Goal: Information Seeking & Learning: Learn about a topic

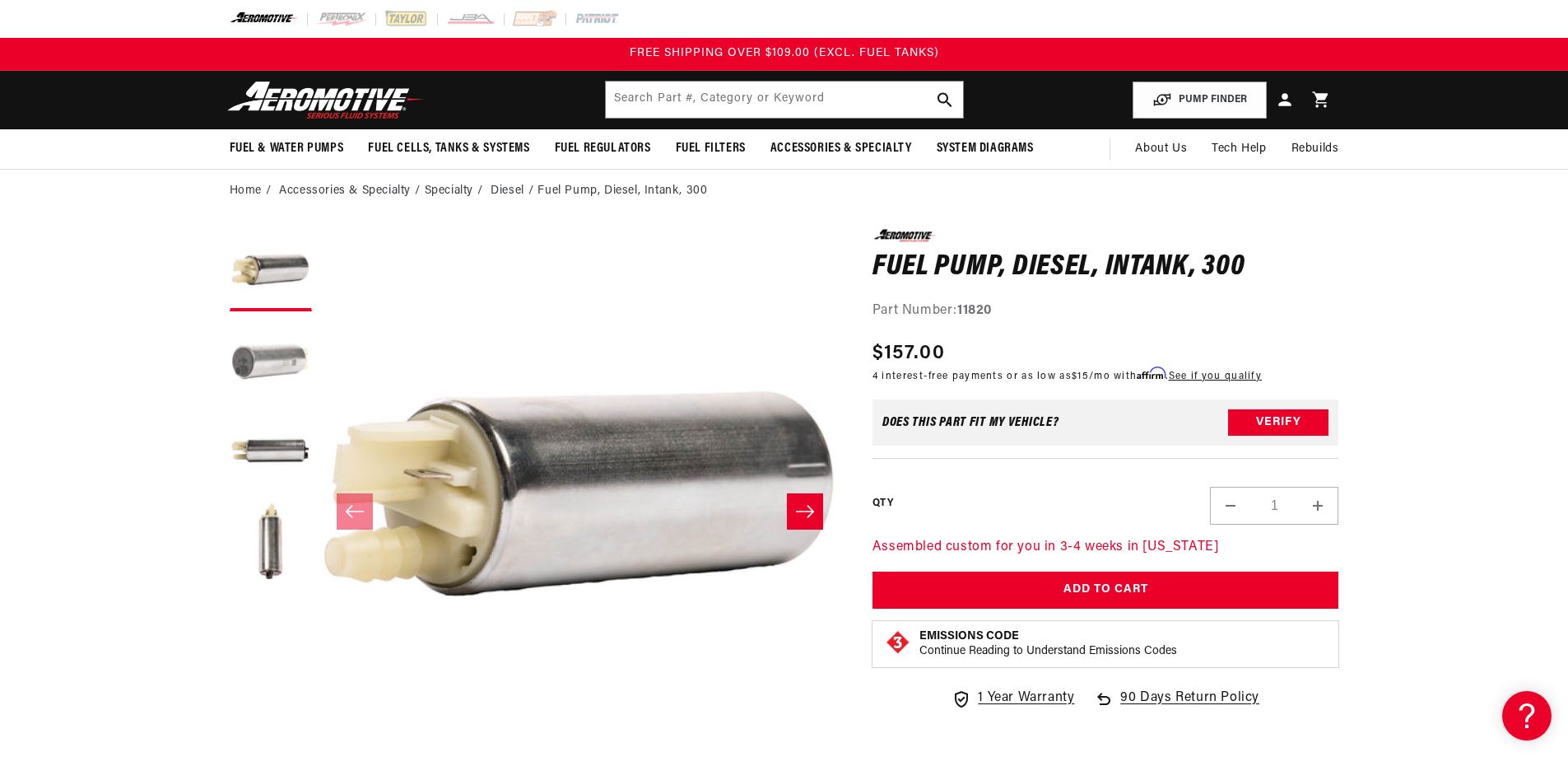
click at [245, 357] on button "Load image 2 in gallery view" at bounding box center [270, 361] width 82 height 82
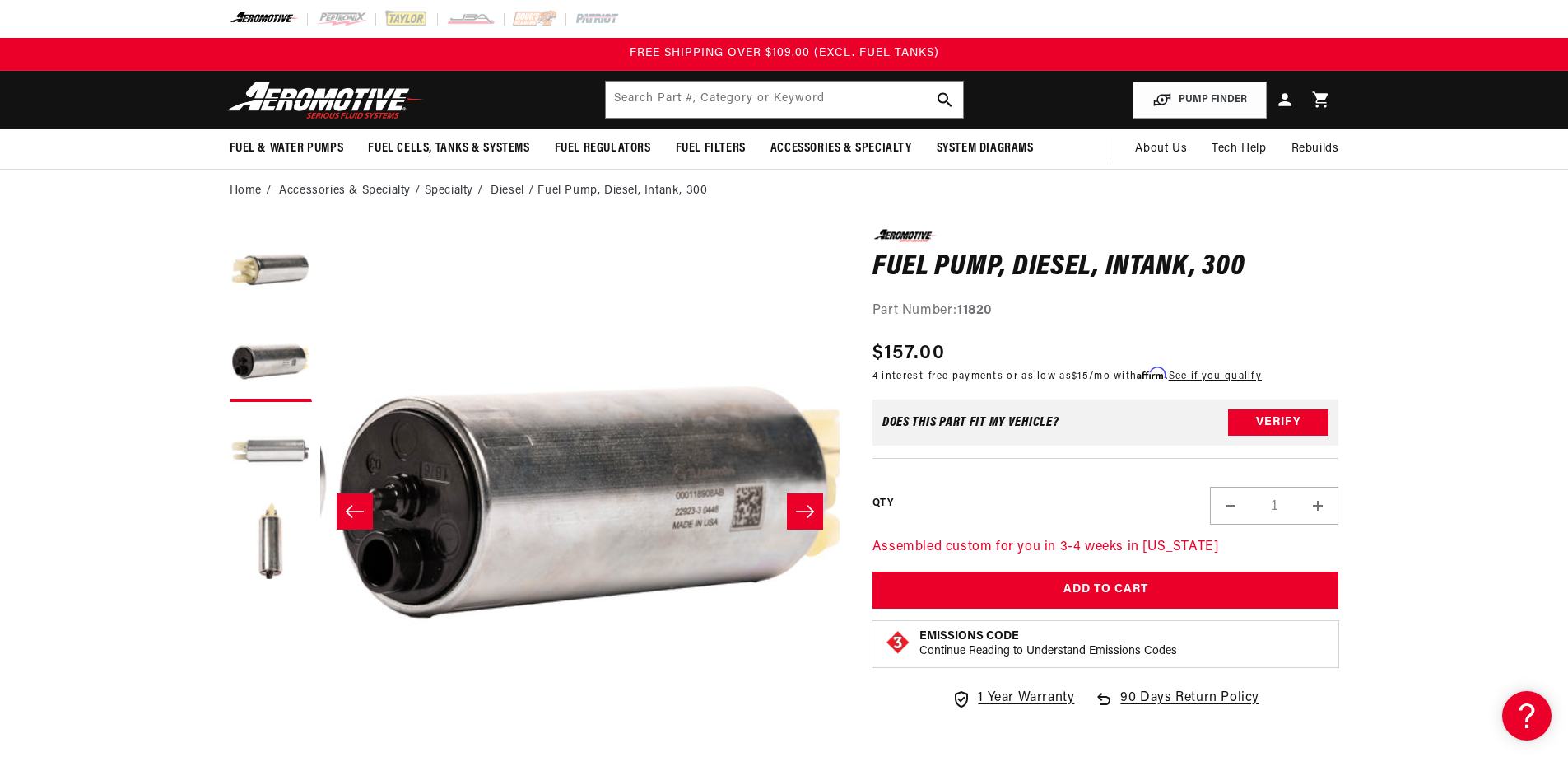
scroll to position [0, 519]
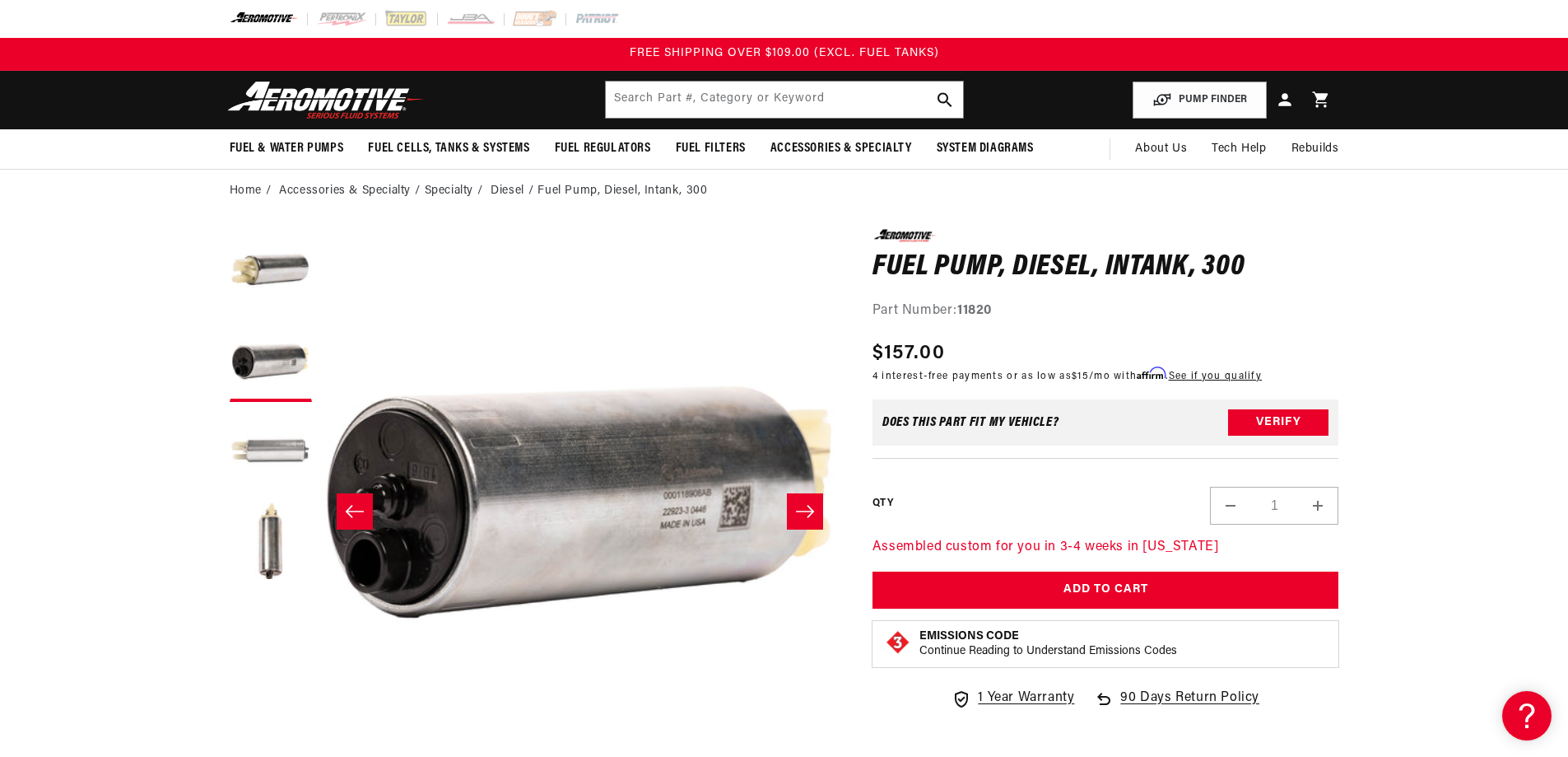
click at [244, 443] on button "Load image 3 in gallery view" at bounding box center [270, 452] width 82 height 82
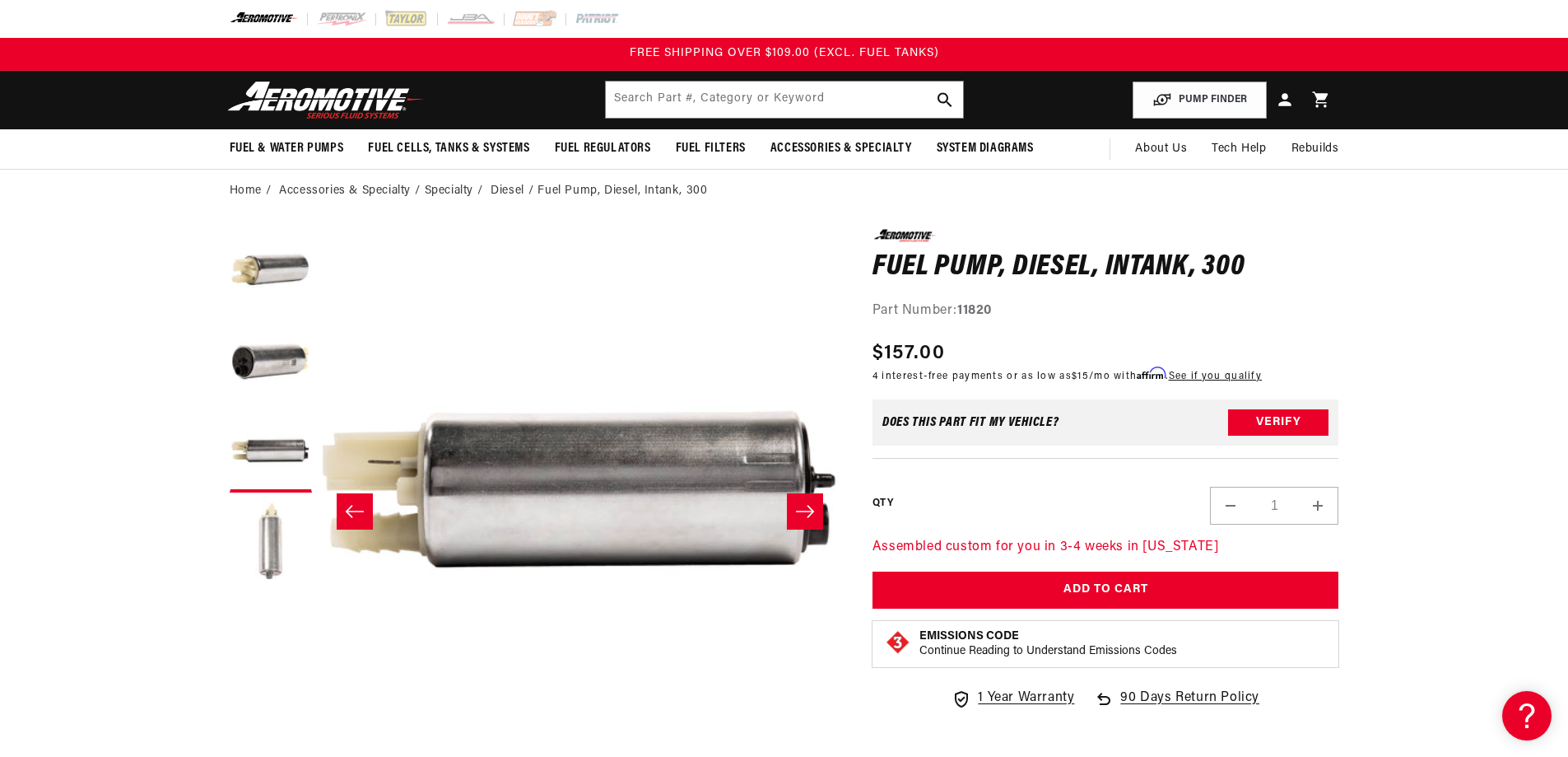
click at [265, 548] on button "Load image 4 in gallery view" at bounding box center [270, 542] width 82 height 82
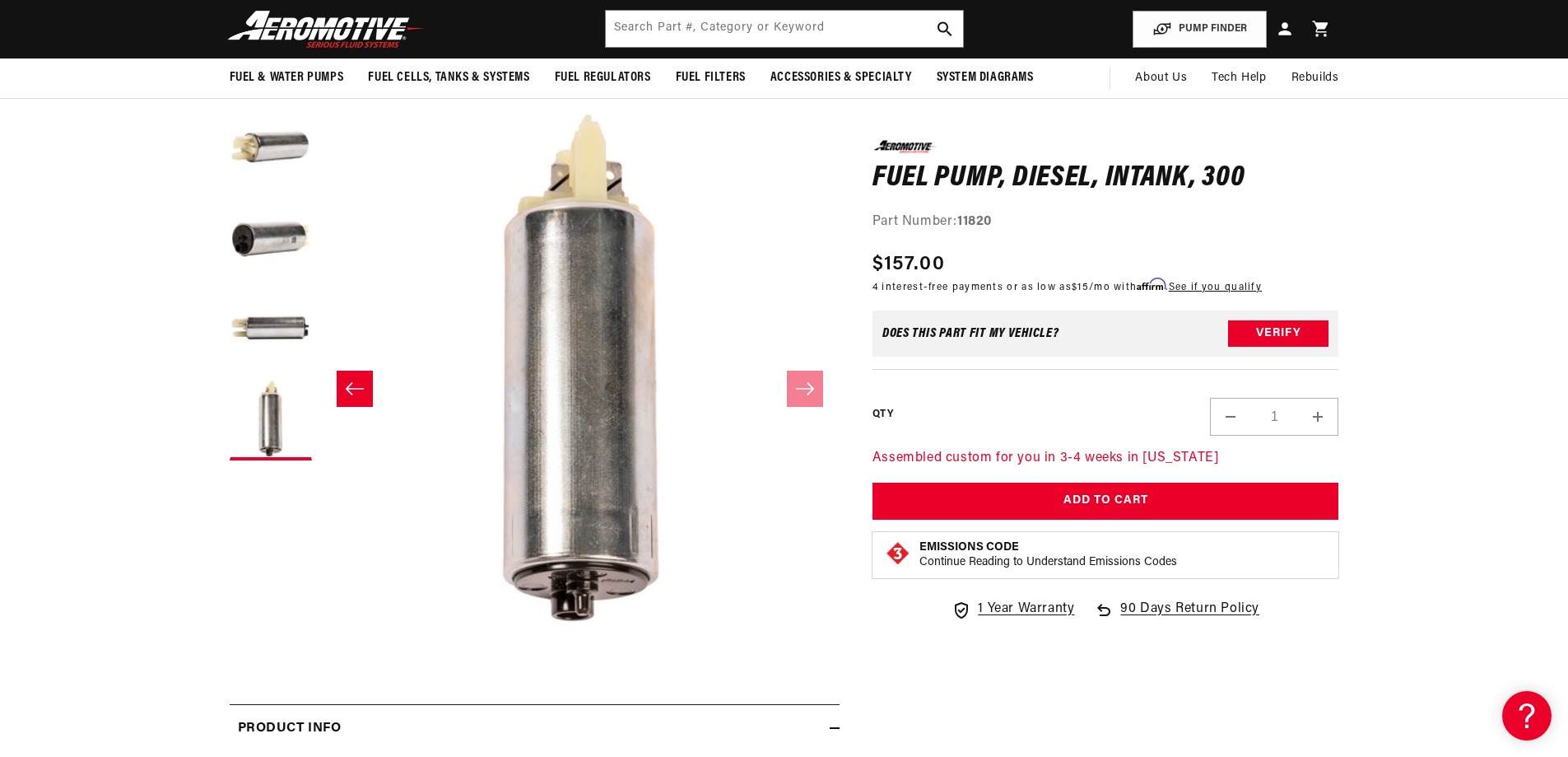
scroll to position [0, 0]
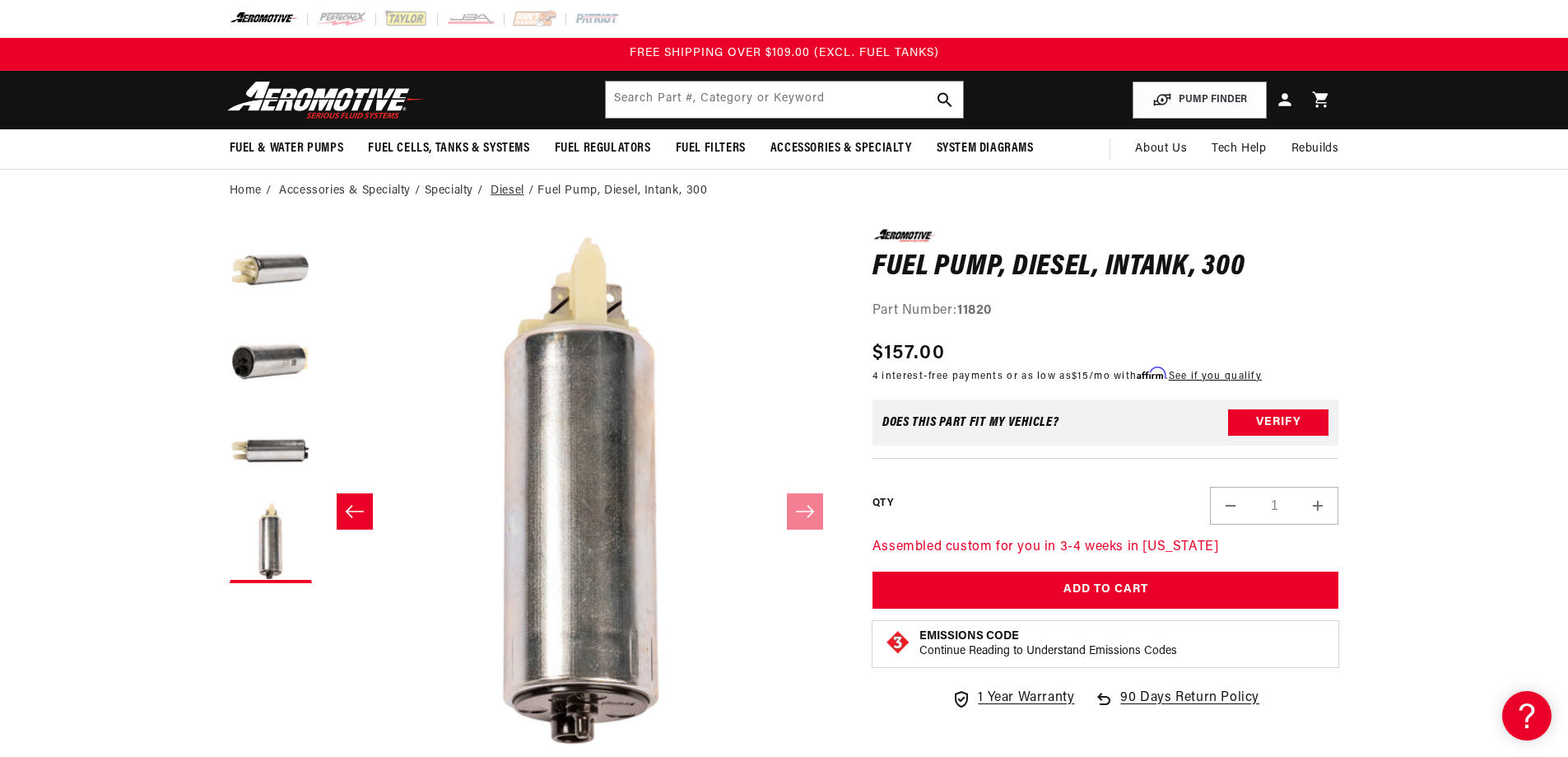
click at [518, 184] on link "Diesel" at bounding box center [508, 191] width 34 height 18
